Goal: Task Accomplishment & Management: Manage account settings

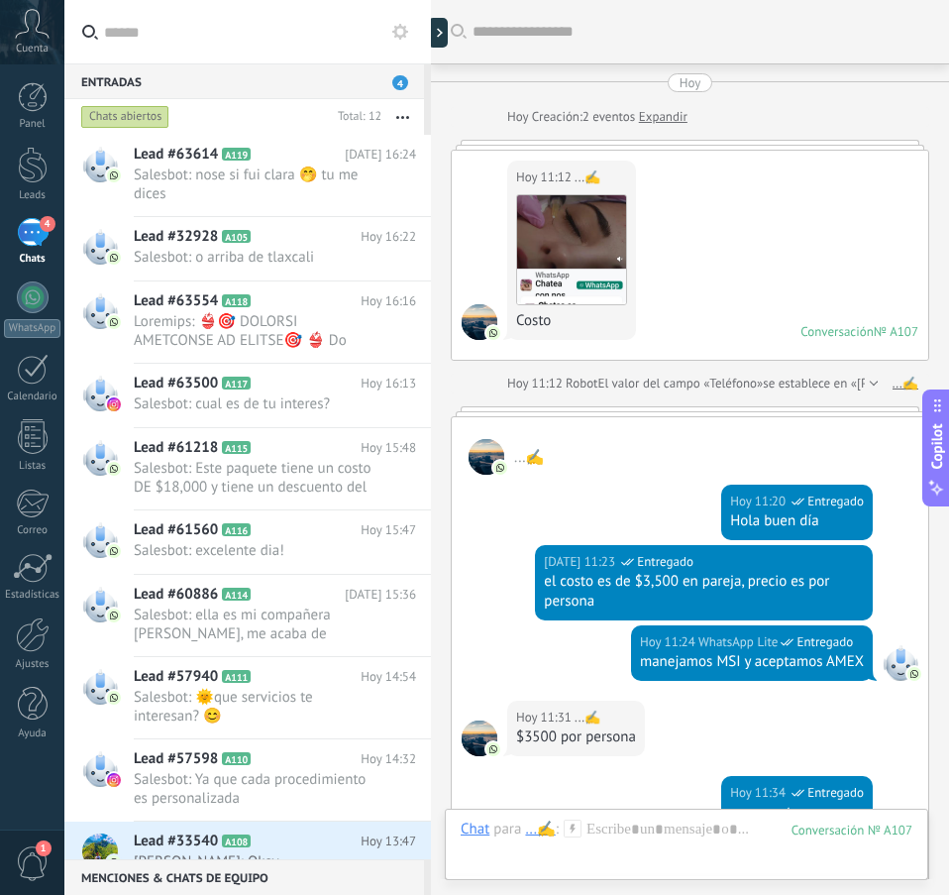
scroll to position [30, 0]
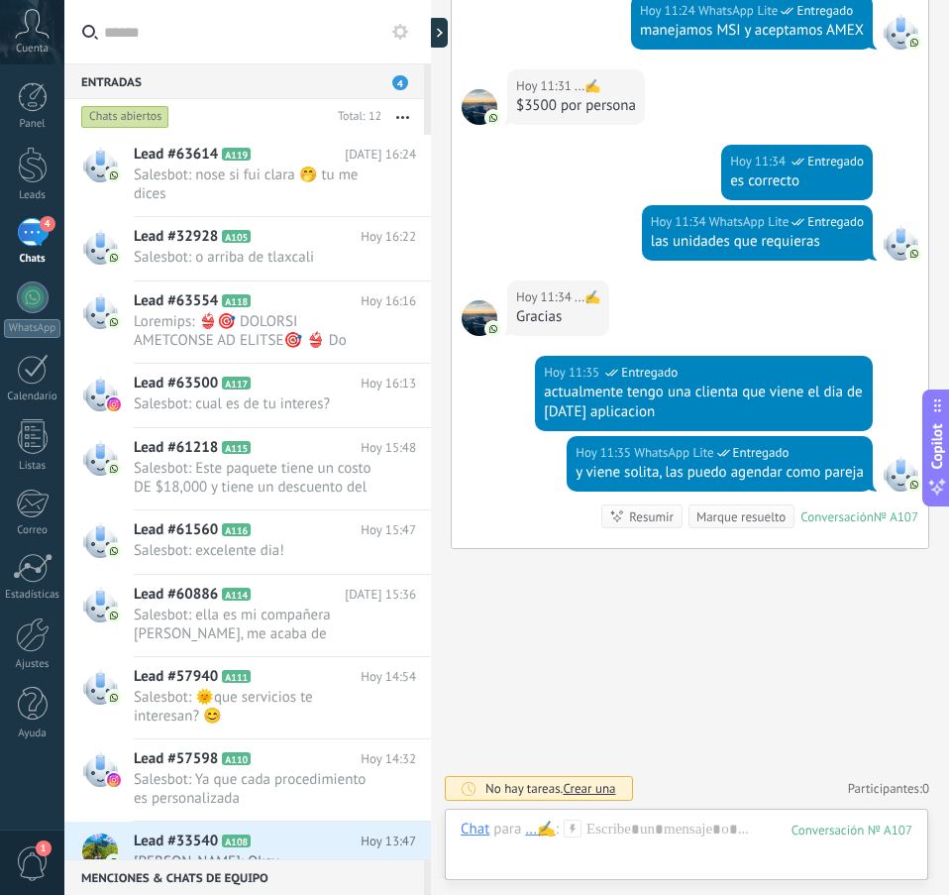
click at [36, 214] on div "Panel Leads 4 Chats WhatsApp Clientes" at bounding box center [32, 421] width 64 height 678
click at [35, 226] on div "4" at bounding box center [33, 232] width 32 height 29
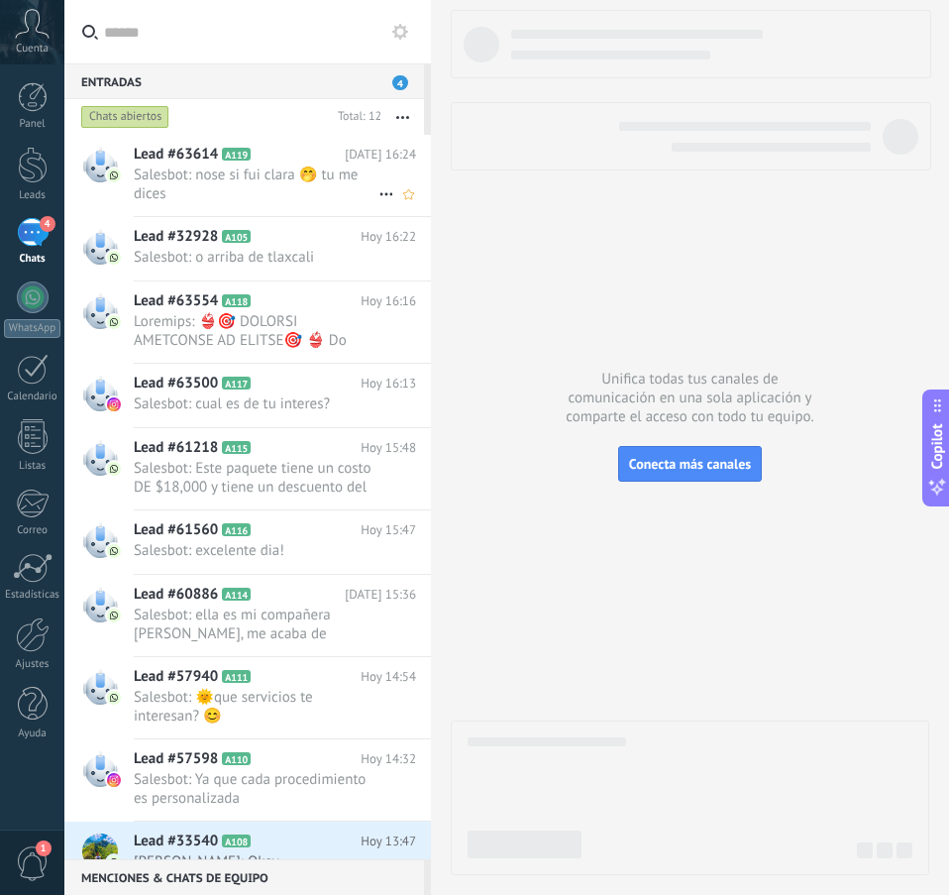
click at [234, 208] on div "Lead #63614 A119 [DATE] 16:24 Salesbot: nose si fui clara 🤭 tu me dices" at bounding box center [282, 175] width 297 height 81
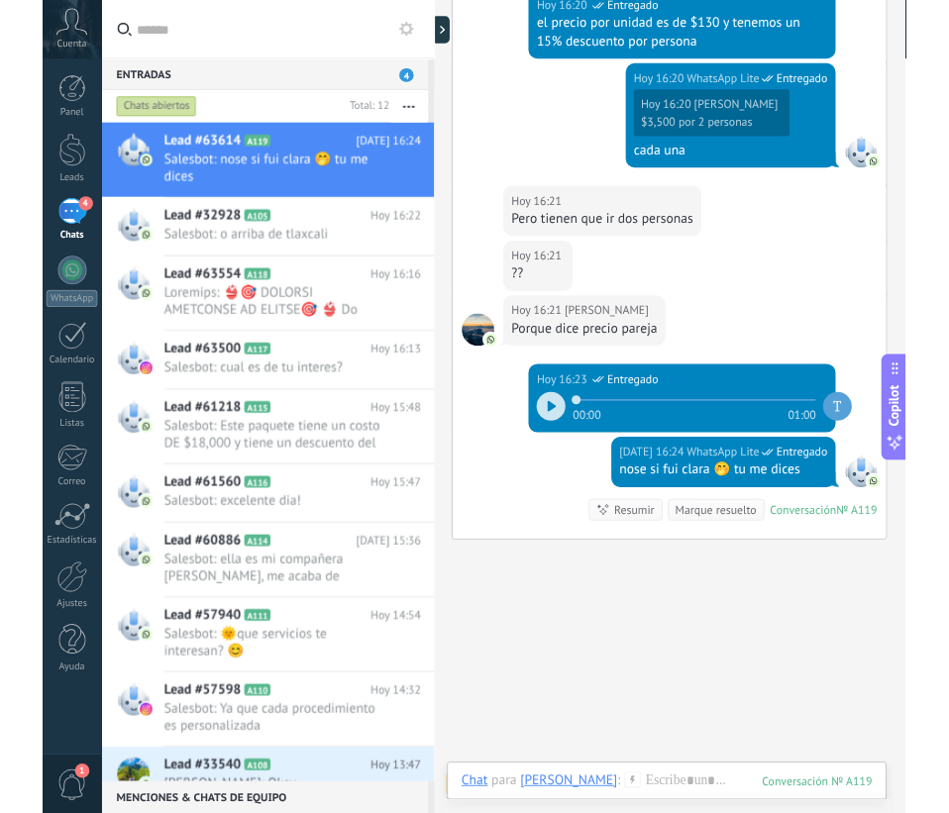
scroll to position [1177, 0]
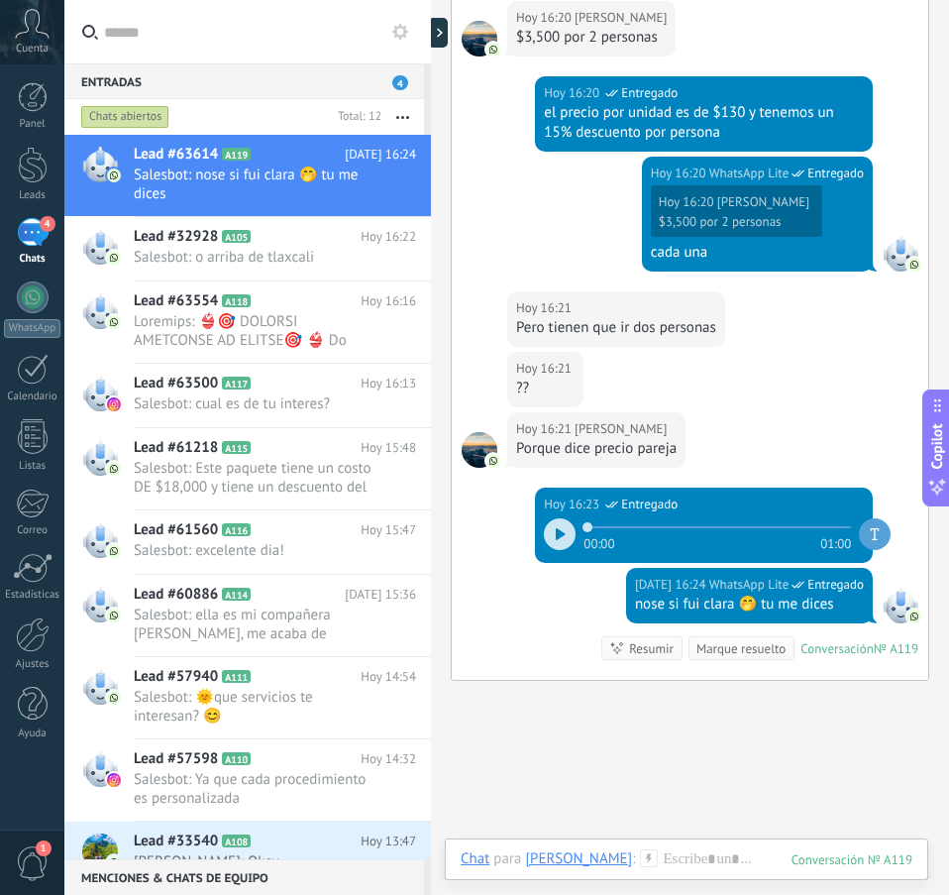
type textarea "**********"
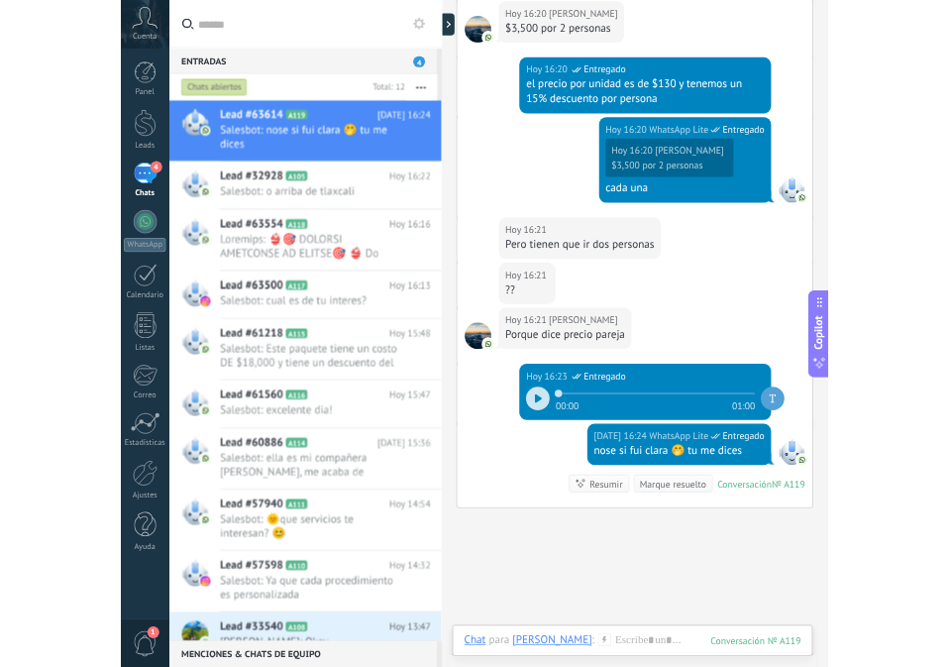
scroll to position [30, 0]
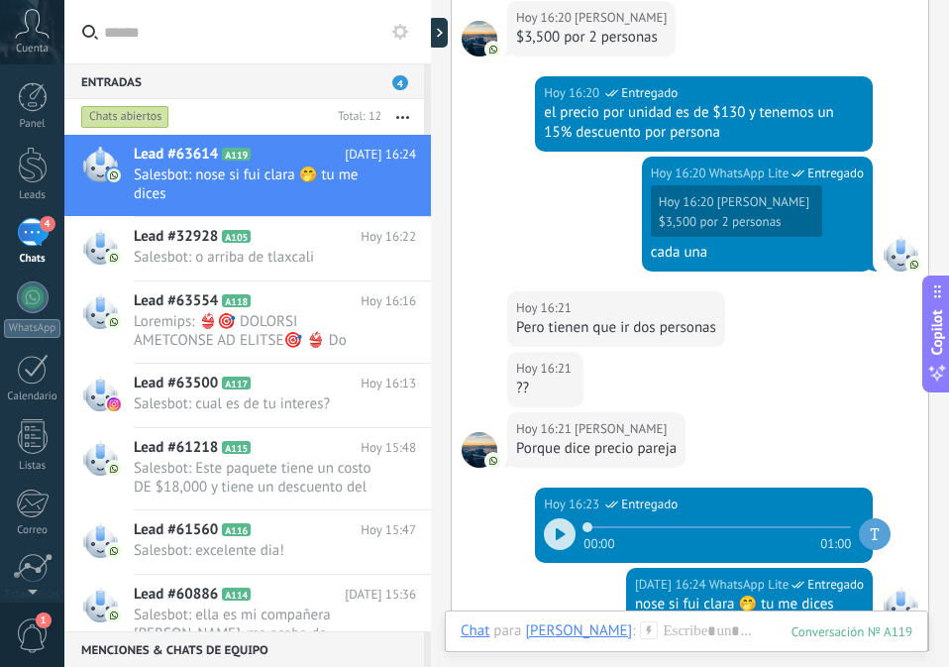
click at [560, 528] on icon at bounding box center [561, 534] width 10 height 12
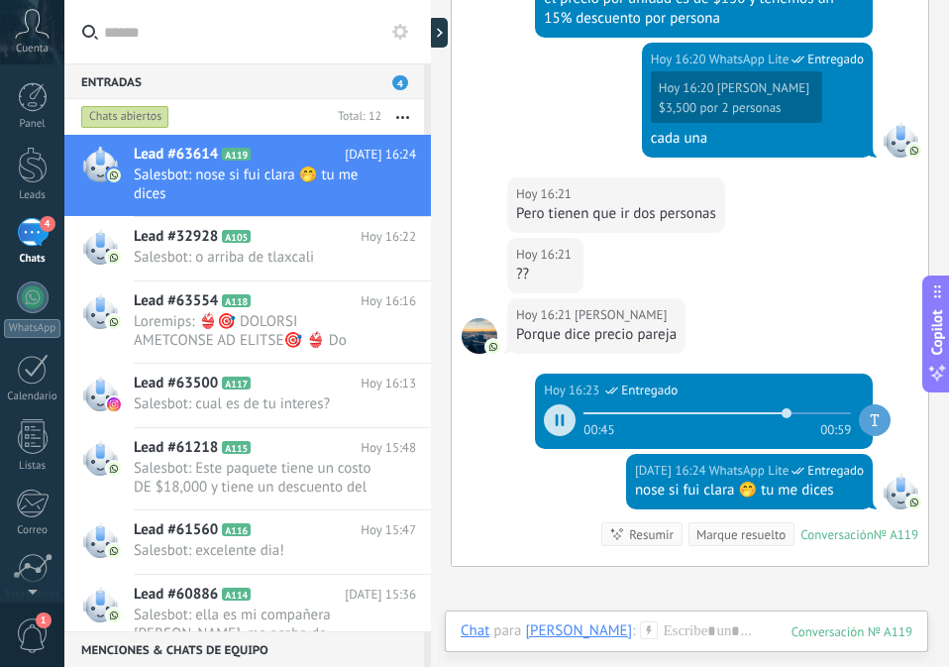
scroll to position [1272, 0]
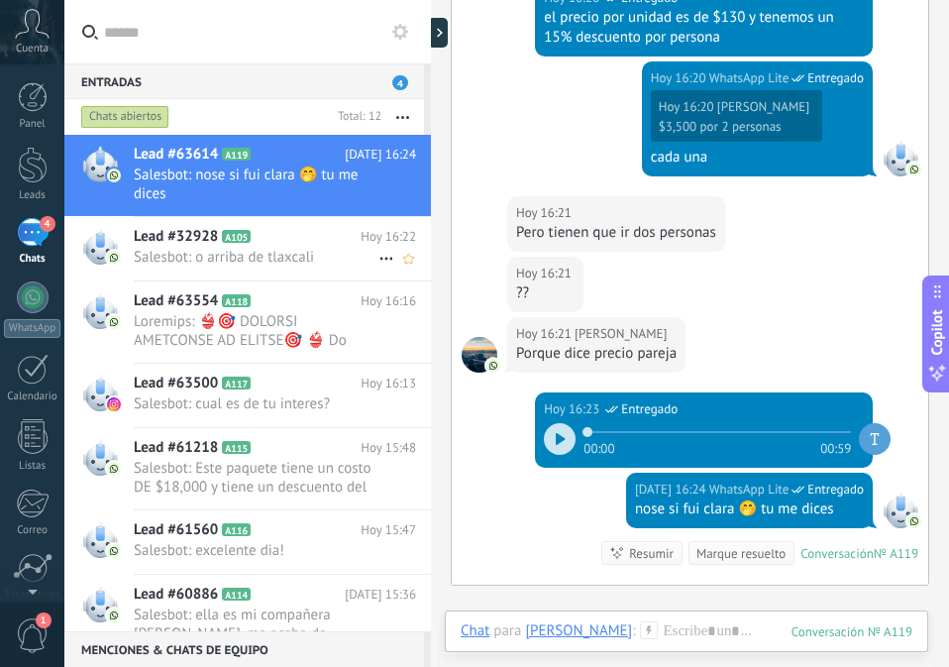
click at [314, 255] on span "Salesbot: o arriba de tlaxcali" at bounding box center [256, 257] width 245 height 19
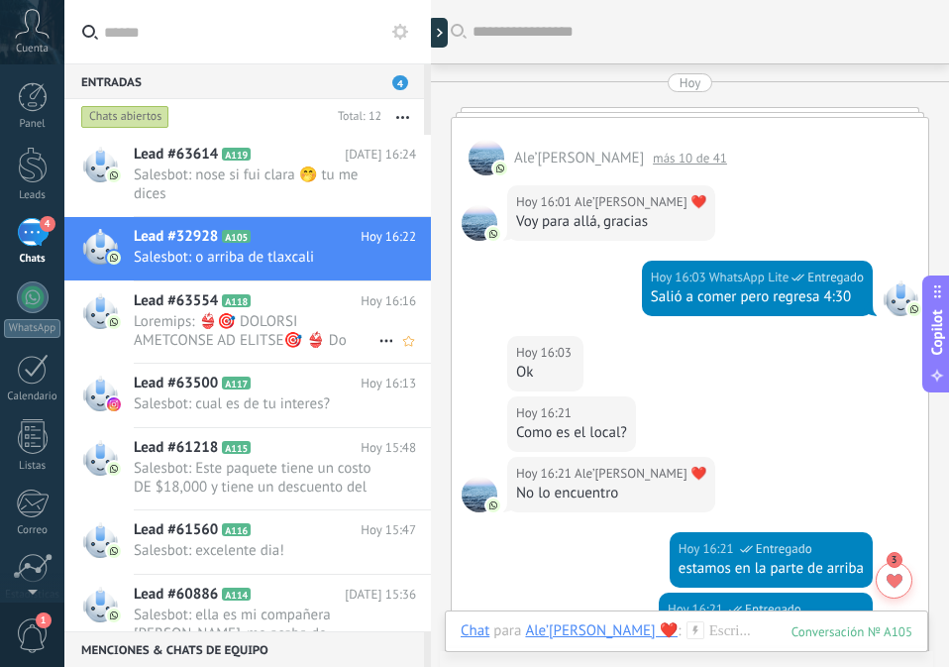
click at [293, 311] on div "Lead #63554 A118 [DATE] 16:16" at bounding box center [282, 321] width 297 height 81
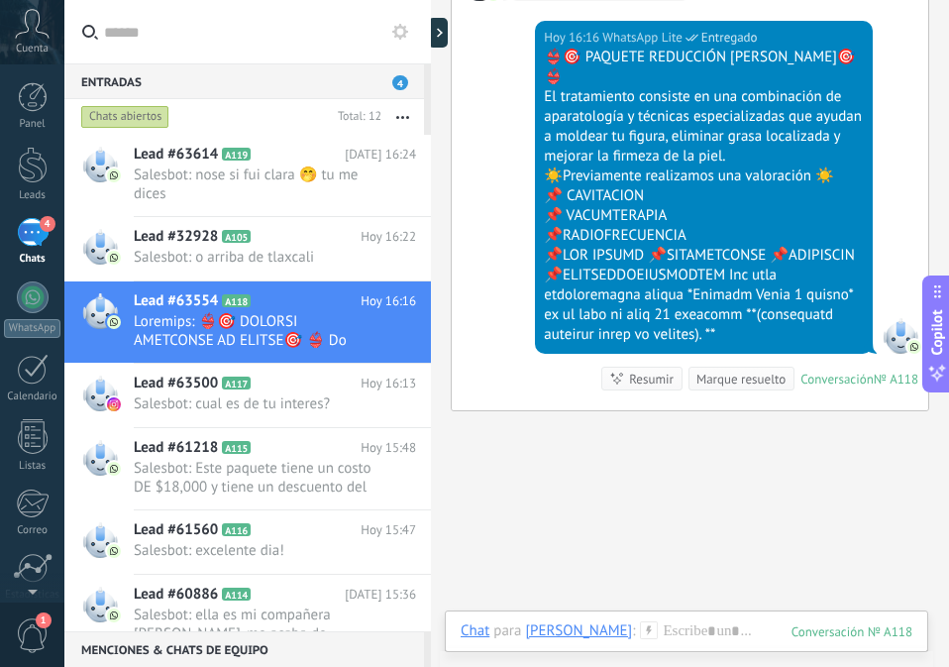
scroll to position [1088, 0]
